Goal: Transaction & Acquisition: Purchase product/service

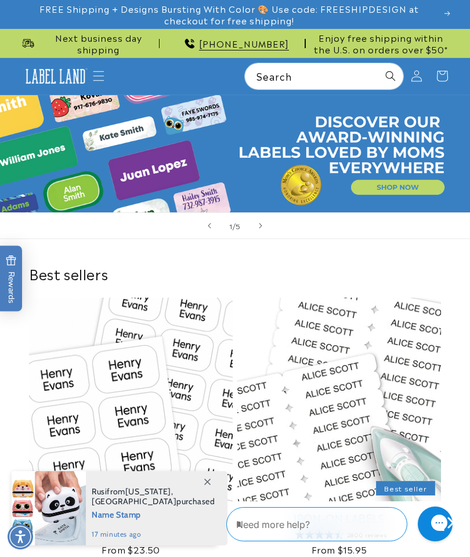
click at [103, 75] on icon "Menu" at bounding box center [99, 76] width 12 height 12
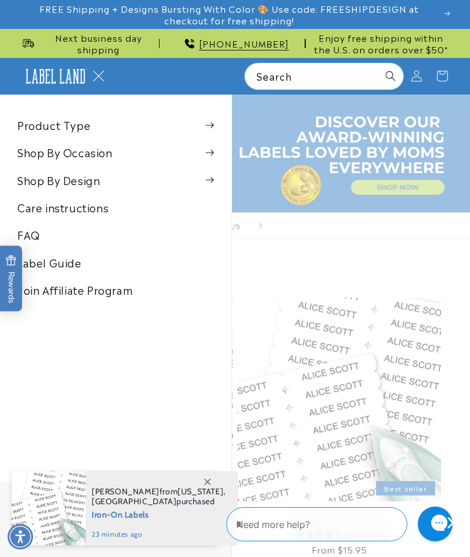
click at [111, 89] on summary "Menu" at bounding box center [99, 76] width 26 height 26
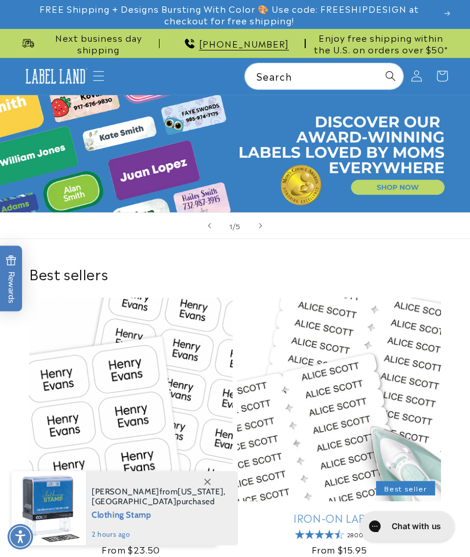
click at [100, 70] on icon "Menu" at bounding box center [99, 76] width 12 height 12
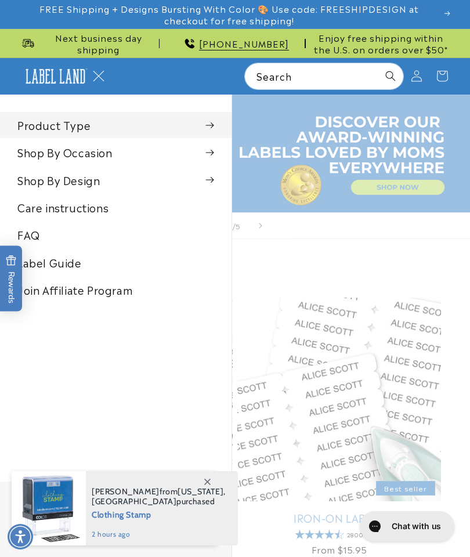
click at [217, 121] on summary "Product Type" at bounding box center [115, 125] width 231 height 26
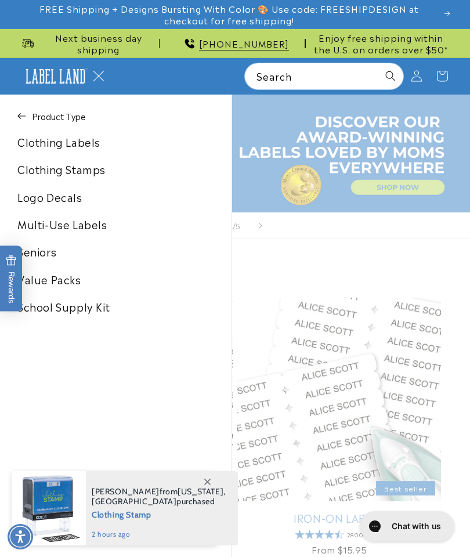
click at [98, 136] on link "Clothing Labels" at bounding box center [115, 142] width 231 height 26
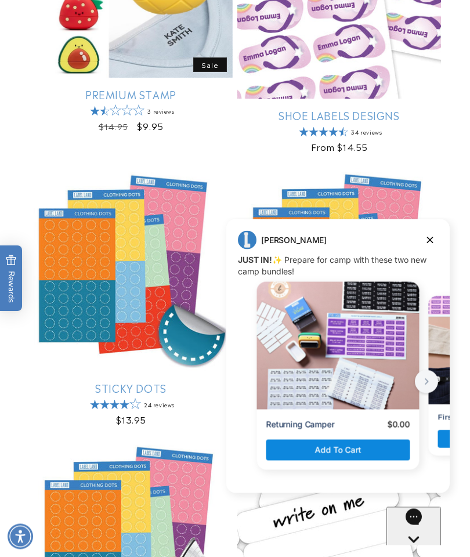
scroll to position [859, 0]
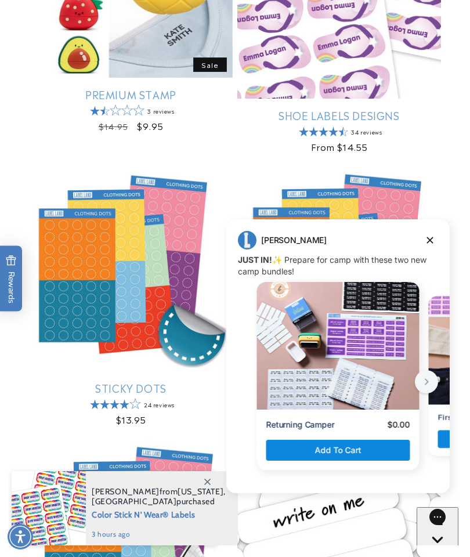
click at [440, 231] on div "Jenny Jenny says: JUST IN! ✨ Prepare for camp with these two new camp bundles! …" at bounding box center [337, 356] width 223 height 251
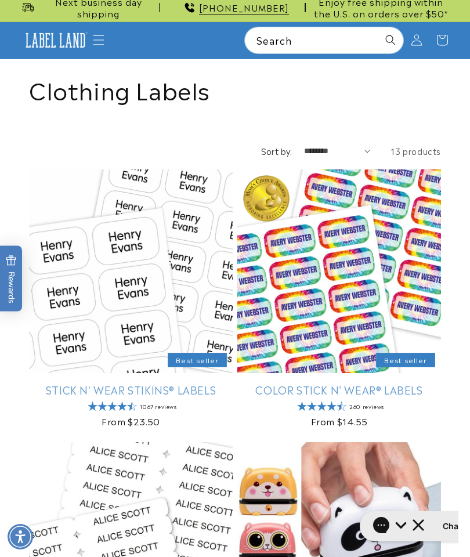
scroll to position [0, 0]
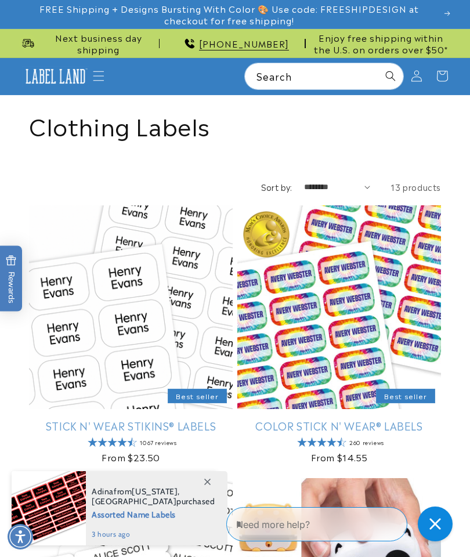
click at [133, 419] on link "Stick N' Wear Stikins® Labels" at bounding box center [131, 425] width 204 height 13
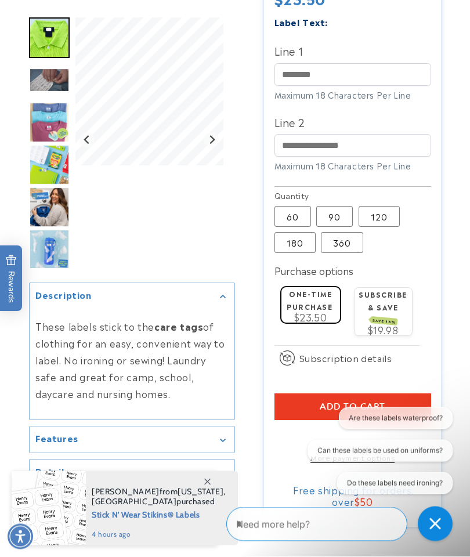
scroll to position [475, 0]
click at [382, 212] on label "120 Variant sold out or unavailable" at bounding box center [379, 216] width 41 height 21
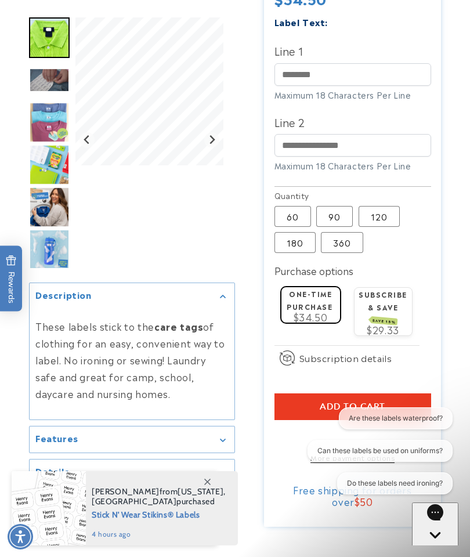
scroll to position [522, 0]
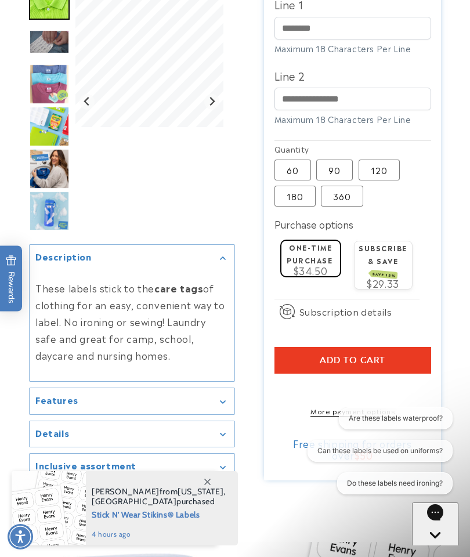
click at [291, 169] on label "60 Variant sold out or unavailable" at bounding box center [292, 170] width 37 height 21
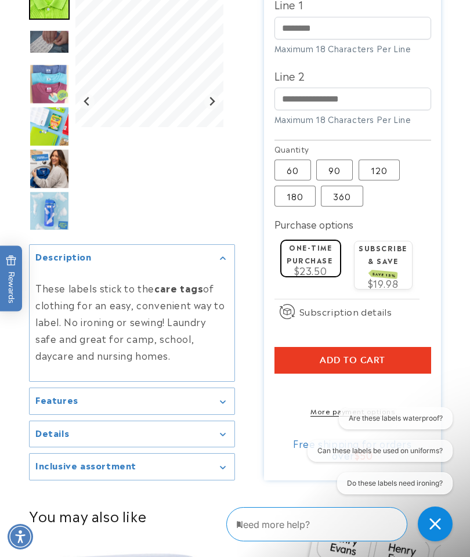
click at [295, 196] on label "180 Variant sold out or unavailable" at bounding box center [294, 196] width 41 height 21
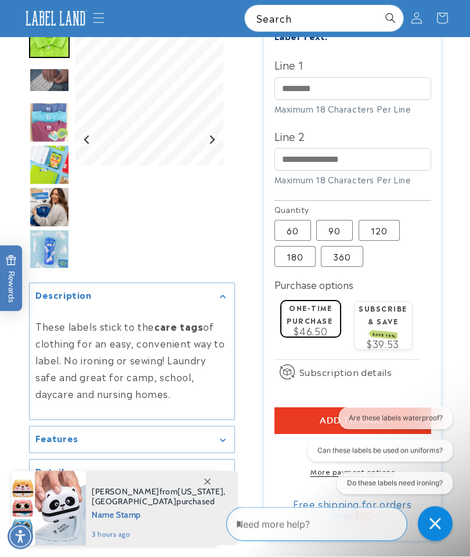
scroll to position [457, 0]
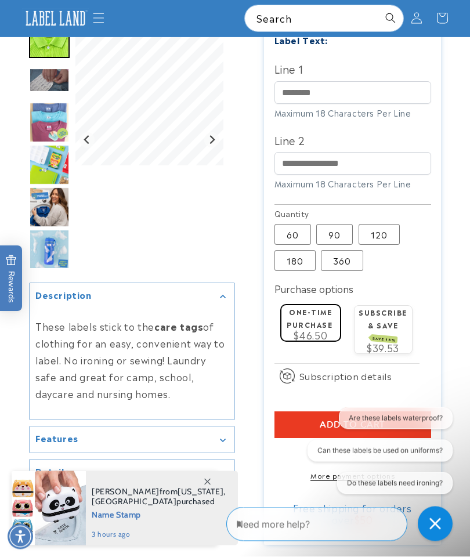
click at [383, 230] on label "120 Variant sold out or unavailable" at bounding box center [379, 235] width 41 height 21
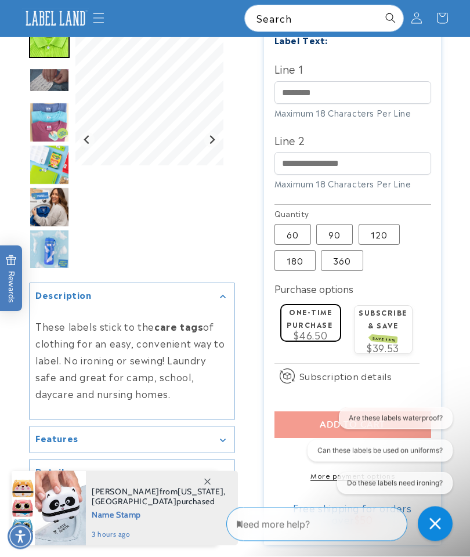
scroll to position [457, 0]
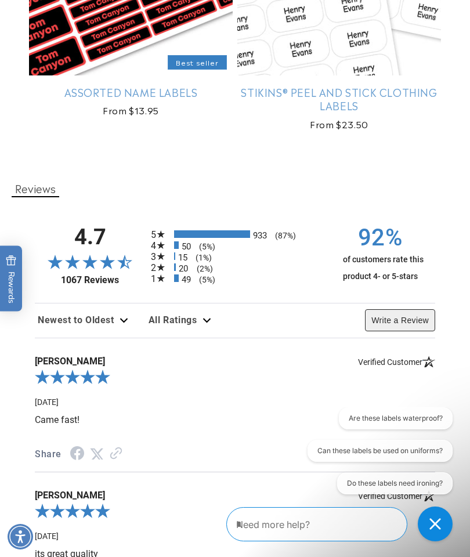
scroll to position [1468, 0]
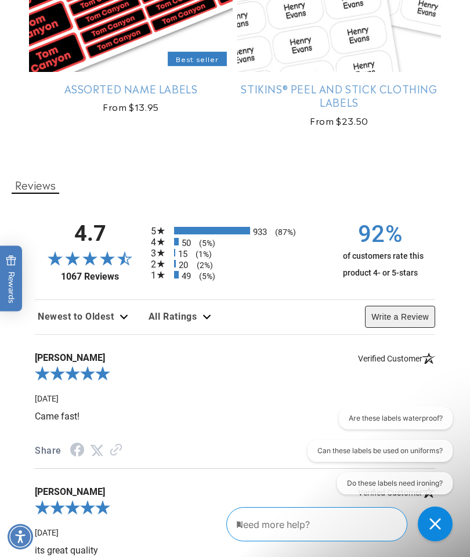
click at [193, 276] on div "49 (5%)" at bounding box center [217, 275] width 70 height 12
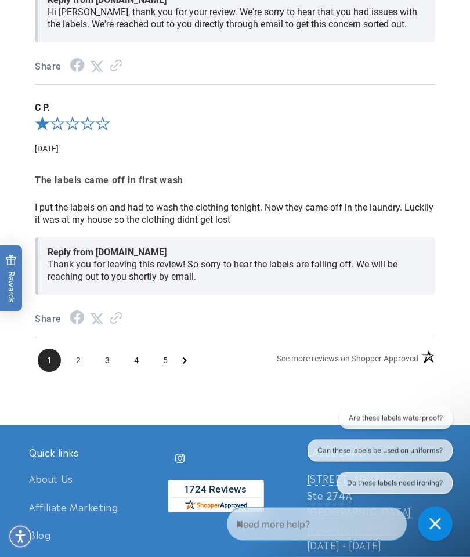
scroll to position [2159, 0]
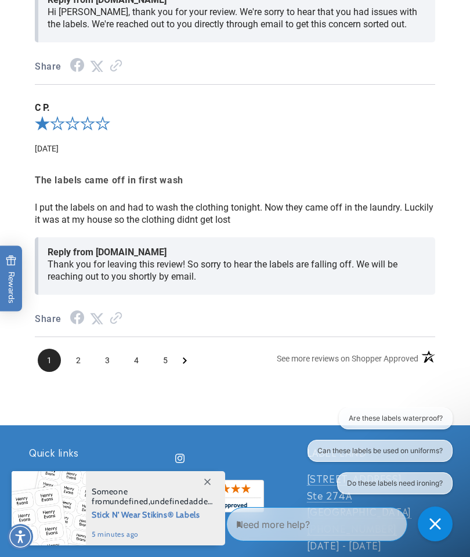
click at [103, 368] on span "3" at bounding box center [107, 360] width 23 height 23
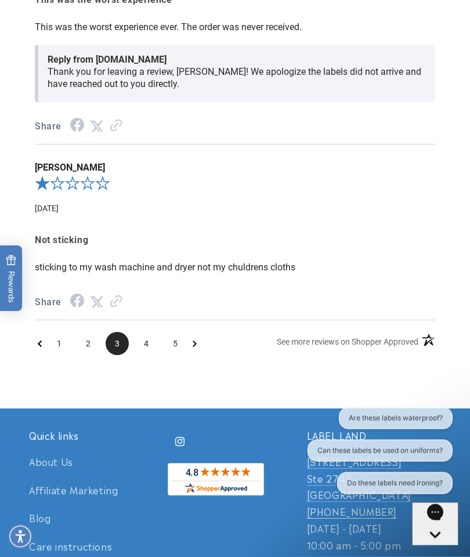
scroll to position [2139, 0]
click at [154, 346] on span "4" at bounding box center [146, 343] width 23 height 23
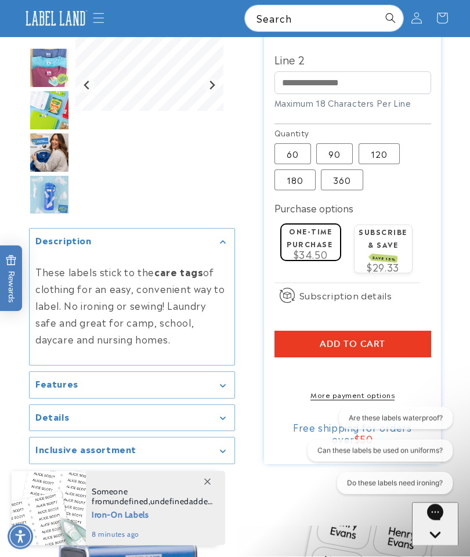
scroll to position [534, 0]
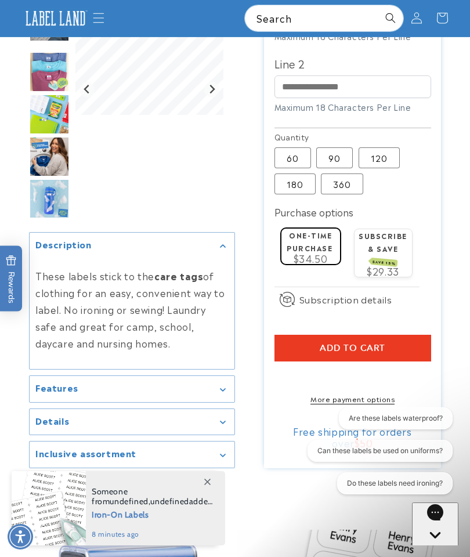
click at [41, 151] on img "Go to slide 6" at bounding box center [49, 156] width 41 height 41
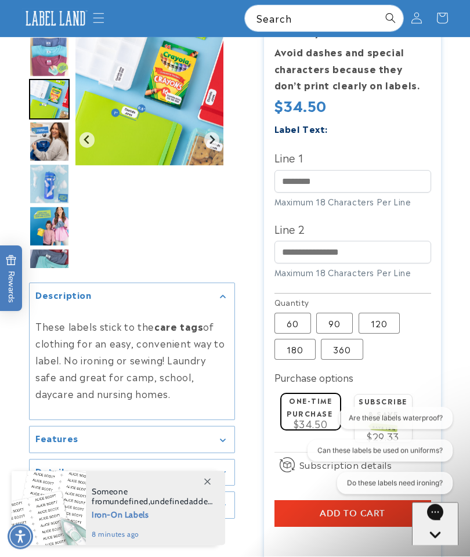
click at [48, 171] on img "Go to slide 7" at bounding box center [49, 184] width 41 height 41
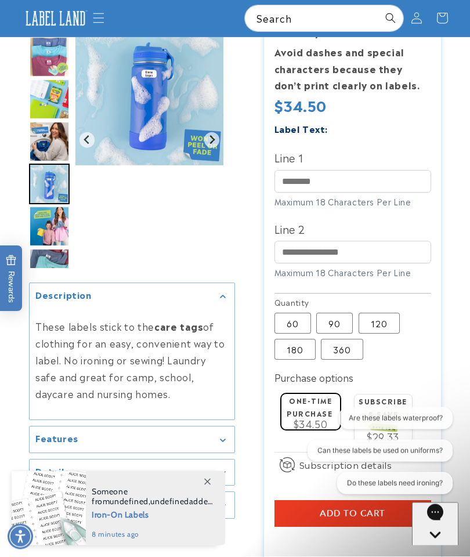
scroll to position [368, 0]
click at [49, 200] on img "Go to slide 7" at bounding box center [49, 184] width 41 height 41
